Goal: Task Accomplishment & Management: Complete application form

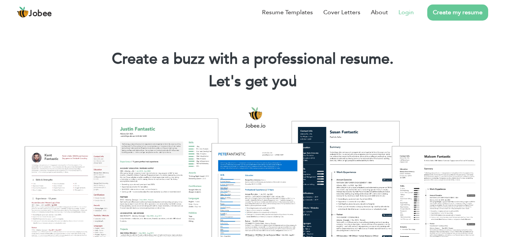
click at [407, 16] on link "Login" at bounding box center [405, 12] width 15 height 9
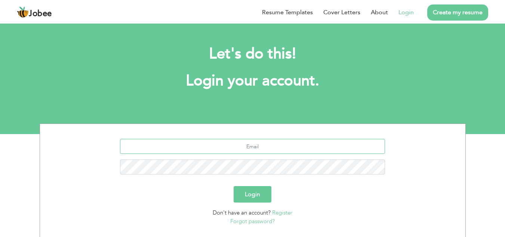
click at [257, 145] on input "text" at bounding box center [252, 146] width 265 height 15
type input "[EMAIL_ADDRESS][DOMAIN_NAME]"
click at [258, 195] on button "Login" at bounding box center [253, 194] width 38 height 16
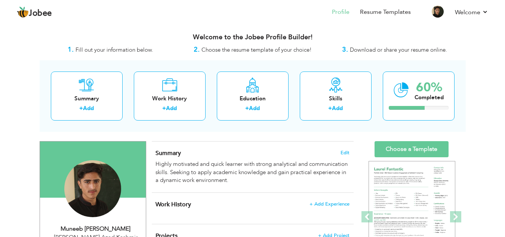
drag, startPoint x: 510, startPoint y: 84, endPoint x: 472, endPoint y: 38, distance: 59.8
click at [472, 38] on html "Jobee Profile Resume Templates Resume Templates Cover Letters About My Resume W…" at bounding box center [252, 118] width 505 height 237
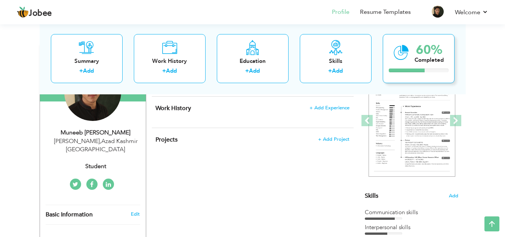
click at [417, 54] on div "60%" at bounding box center [428, 49] width 29 height 12
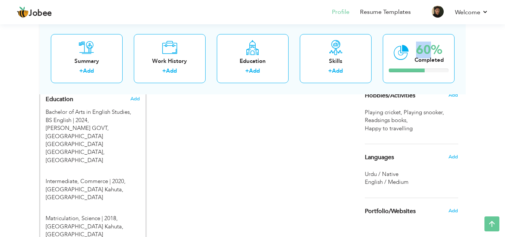
scroll to position [322, 0]
click at [354, 192] on div "CV Import Profile Strength 0% Select an Item from right menu Work History * Job…" at bounding box center [252, 64] width 213 height 490
click at [343, 170] on div "CV Import Profile Strength 0% Select an Item from right menu Work History * Job…" at bounding box center [252, 64] width 213 height 490
click at [336, 157] on div "CV Import Profile Strength 0% Select an Item from right menu Work History * Job…" at bounding box center [252, 64] width 213 height 490
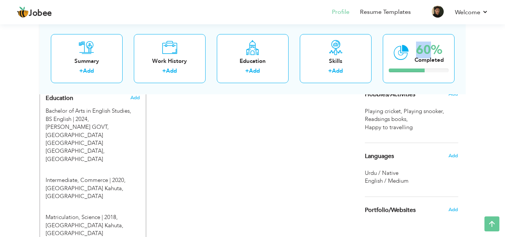
click at [337, 163] on div "CV Import Profile Strength 0% Select an Item from right menu Work History * Job…" at bounding box center [252, 64] width 213 height 490
click at [337, 161] on div "CV Import Profile Strength 0% Select an Item from right menu Work History * Job…" at bounding box center [252, 64] width 213 height 490
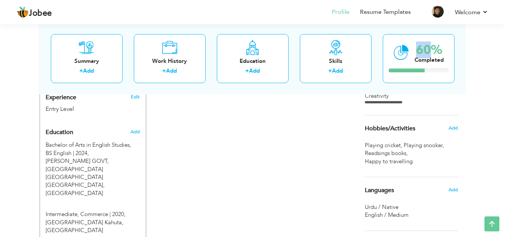
scroll to position [287, 0]
click at [338, 198] on div "CV Import Profile Strength 0% Select an Item from right menu Work History * Job…" at bounding box center [252, 98] width 213 height 490
click at [338, 201] on div "CV Import Profile Strength 0% Select an Item from right menu Work History * Job…" at bounding box center [252, 98] width 213 height 490
click at [329, 186] on div "CV Import Profile Strength 0% Select an Item from right menu Work History * Job…" at bounding box center [252, 98] width 213 height 490
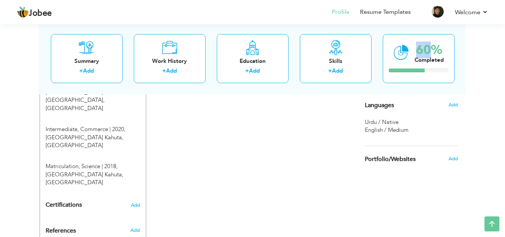
scroll to position [375, 0]
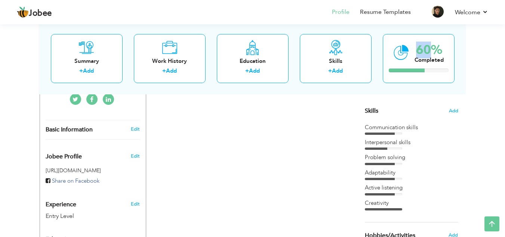
click at [214, 181] on div "CV Import Profile Strength 0% Select an Item from right menu Work History * Job…" at bounding box center [252, 205] width 213 height 490
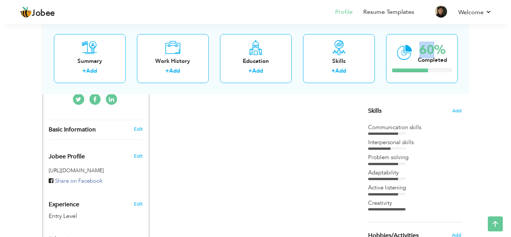
scroll to position [180, 0]
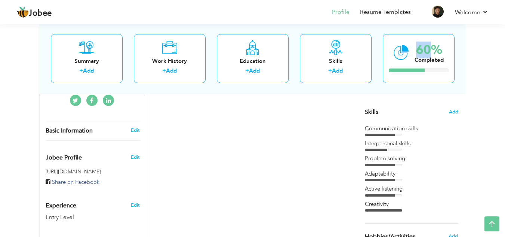
click at [218, 196] on div "CV Import Profile Strength 0% Select an Item from right menu Work History * Job…" at bounding box center [252, 206] width 213 height 490
drag, startPoint x: 245, startPoint y: 192, endPoint x: 202, endPoint y: 153, distance: 58.2
click at [202, 153] on div "CV Import Profile Strength 0% Select an Item from right menu Work History * Job…" at bounding box center [252, 206] width 213 height 490
click at [142, 128] on div "Basic Information Edit" at bounding box center [93, 130] width 106 height 19
type input "Muneeb Ul"
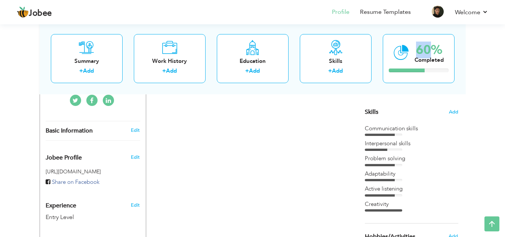
type input "[PERSON_NAME]"
type input "[PHONE_NUMBER]"
select select "number:166"
type input "Azad Kashmir"
type input "[PERSON_NAME]"
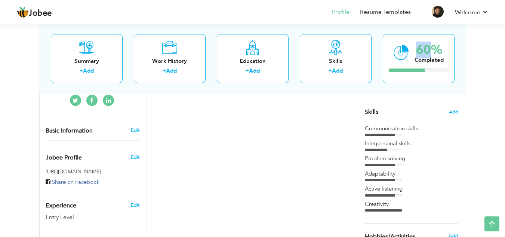
select select "number:1"
type input "Student"
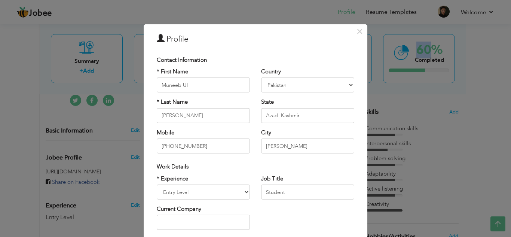
click at [145, 146] on div "× Profile Contact Information * First Name Muneeb Ul * Last Name Hassan [GEOGRA…" at bounding box center [256, 180] width 224 height 313
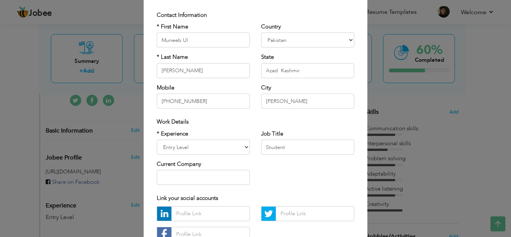
click at [278, 176] on div "* Experience Entry Level Less than 1 Year 1 Year 2 Years 3 Years 4 Years 5 Year…" at bounding box center [255, 159] width 209 height 61
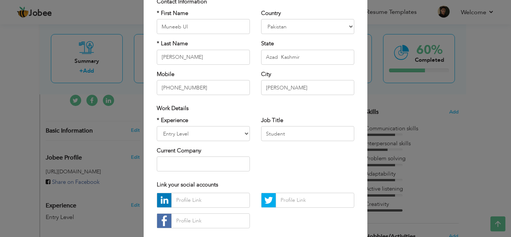
scroll to position [59, 0]
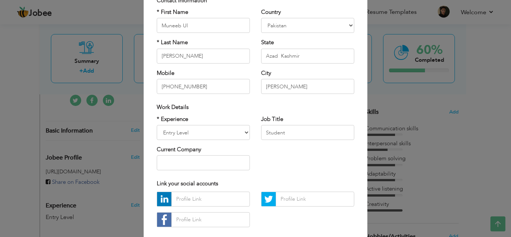
click at [278, 173] on div "* Experience Entry Level Less than 1 Year 1 Year 2 Years 3 Years 4 Years 5 Year…" at bounding box center [255, 145] width 209 height 61
drag, startPoint x: 268, startPoint y: 163, endPoint x: 207, endPoint y: 191, distance: 66.9
click at [258, 164] on div "* Experience Entry Level Less than 1 Year 1 Year 2 Years 3 Years 4 Years 5 Year…" at bounding box center [255, 145] width 209 height 61
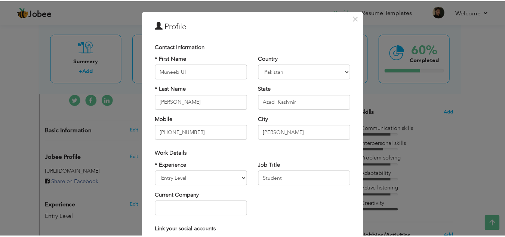
scroll to position [12, 0]
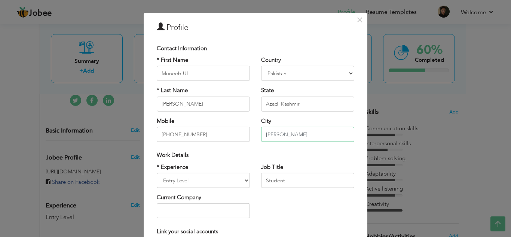
click at [305, 130] on input "[PERSON_NAME]" at bounding box center [307, 134] width 93 height 15
click at [359, 19] on span "×" at bounding box center [359, 19] width 6 height 13
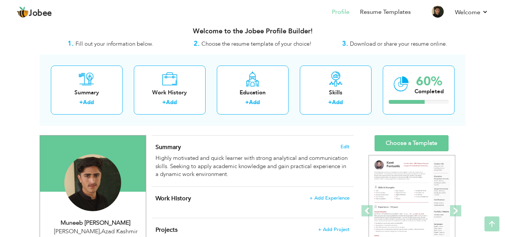
scroll to position [0, 0]
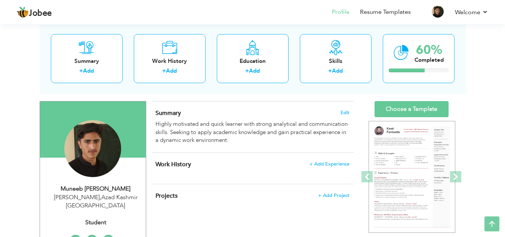
click at [259, 208] on div "Projects + Add Project × Projects * Project Title Company Tools" at bounding box center [253, 199] width 202 height 31
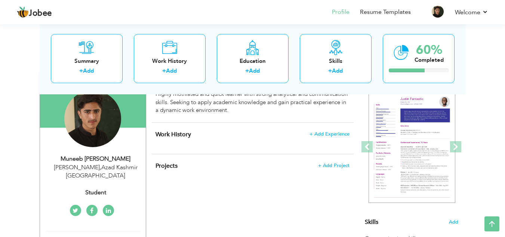
scroll to position [69, 0]
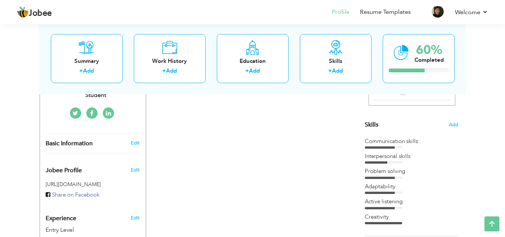
scroll to position [167, 0]
click at [270, 171] on div "CV Import Profile Strength 0% Select an Item from right menu Work History * Job…" at bounding box center [252, 218] width 213 height 490
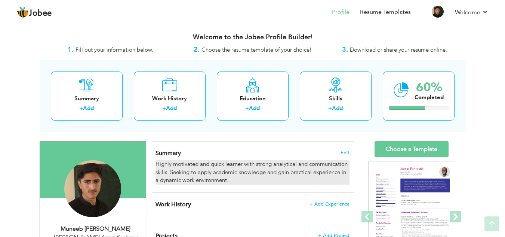
click at [276, 160] on div "Highly motivated and quick learner with strong analytical and communication ski…" at bounding box center [252, 172] width 194 height 24
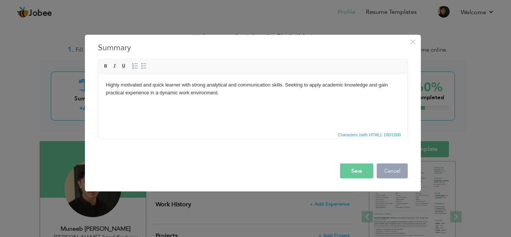
click at [394, 175] on button "Cancel" at bounding box center [391, 170] width 31 height 15
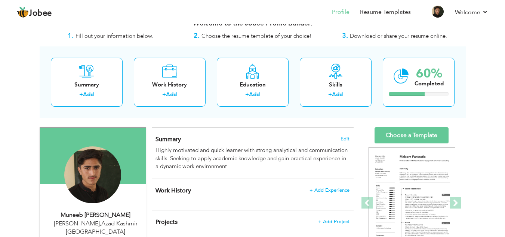
click at [139, 160] on div "Change Remove" at bounding box center [93, 178] width 95 height 64
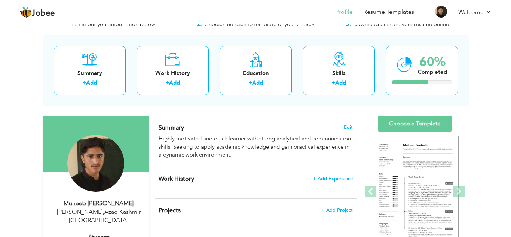
scroll to position [22, 0]
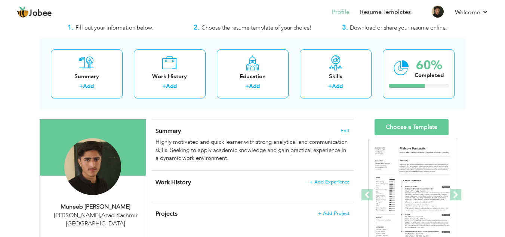
drag, startPoint x: 139, startPoint y: 160, endPoint x: 94, endPoint y: 207, distance: 65.0
click at [112, 185] on div "Change Remove" at bounding box center [93, 170] width 95 height 64
click at [100, 214] on div "[PERSON_NAME] , Azad Kashmir [GEOGRAPHIC_DATA]" at bounding box center [96, 219] width 100 height 17
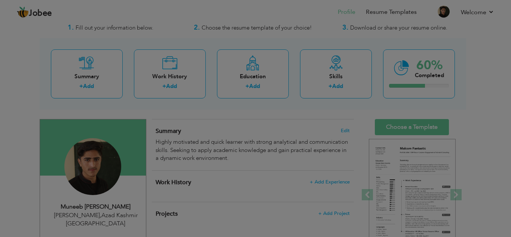
scroll to position [0, 0]
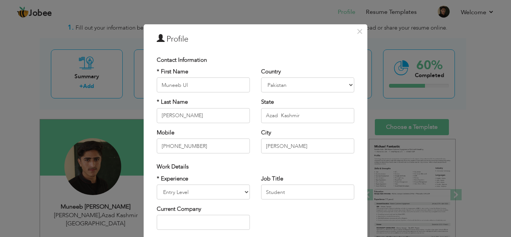
click at [300, 123] on div "Country [GEOGRAPHIC_DATA] [GEOGRAPHIC_DATA] [GEOGRAPHIC_DATA] [US_STATE] [GEOGR…" at bounding box center [307, 113] width 104 height 91
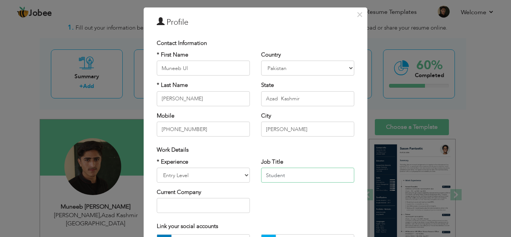
click at [289, 182] on input "Student" at bounding box center [307, 174] width 93 height 15
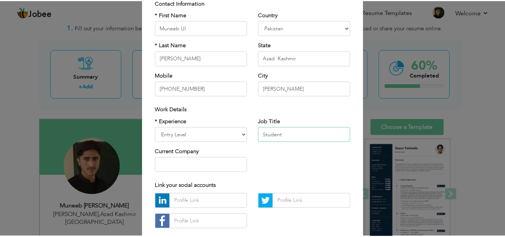
scroll to position [61, 0]
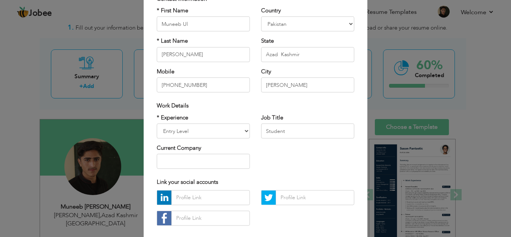
click at [378, 47] on div "× Profile Contact Information * First Name Muneeb Ul * Last Name [PERSON_NAME]" at bounding box center [255, 118] width 511 height 237
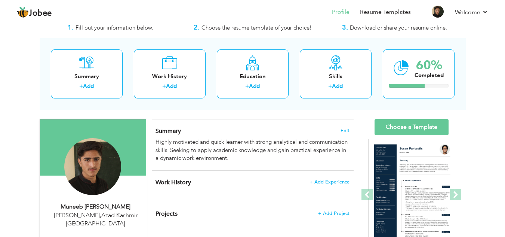
click at [398, 23] on header "Jobee Profile Resume Templates Resume Templates Cover Letters About My Resume W…" at bounding box center [252, 12] width 505 height 25
drag, startPoint x: 377, startPoint y: 118, endPoint x: 453, endPoint y: 107, distance: 77.3
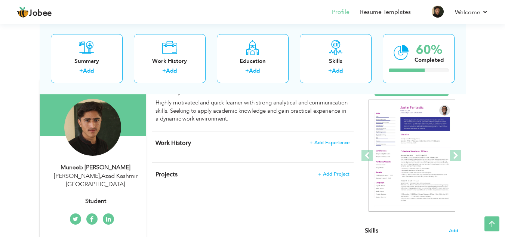
scroll to position [60, 0]
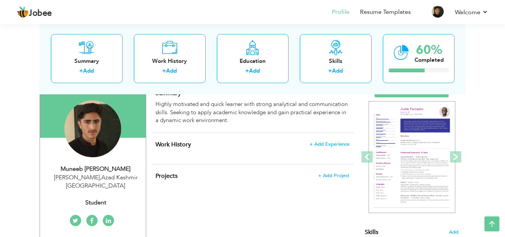
drag, startPoint x: 478, startPoint y: 121, endPoint x: 403, endPoint y: 124, distance: 75.5
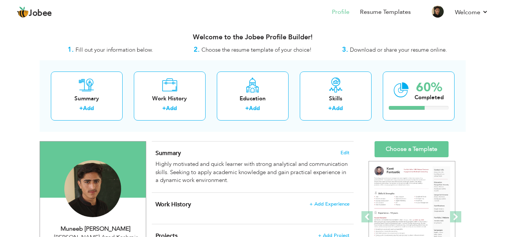
scroll to position [11, 0]
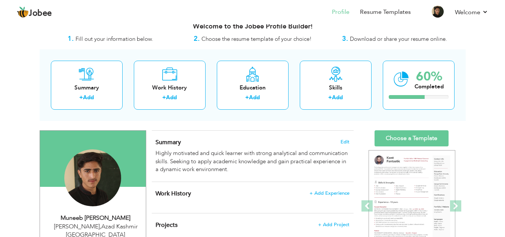
drag, startPoint x: 500, startPoint y: 46, endPoint x: 506, endPoint y: 59, distance: 14.2
click at [505, 59] on html "Jobee Profile Resume Templates Resume Templates Cover Letters About My Resume W…" at bounding box center [252, 107] width 505 height 237
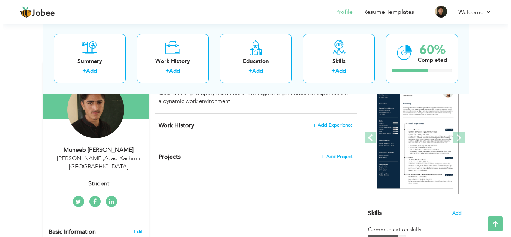
scroll to position [80, 0]
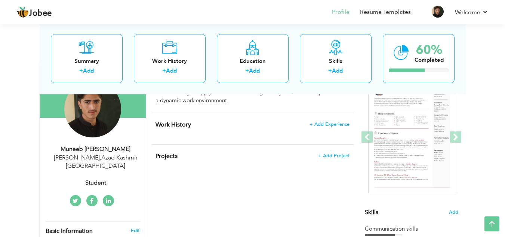
click at [88, 167] on div "Muneeb [PERSON_NAME] Haveli Kahuta , Azad Kashmir [GEOGRAPHIC_DATA] Student" at bounding box center [93, 166] width 106 height 42
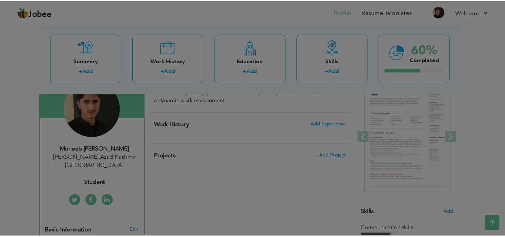
scroll to position [0, 0]
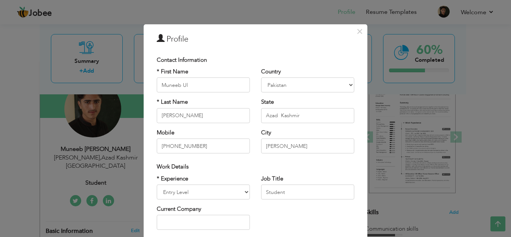
click at [380, 196] on div "× Profile Contact Information * First Name Muneeb Ul * Last Name [PERSON_NAME]" at bounding box center [255, 118] width 511 height 237
